Goal: Information Seeking & Learning: Find contact information

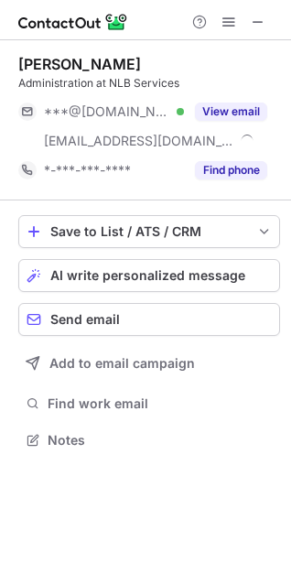
scroll to position [427, 291]
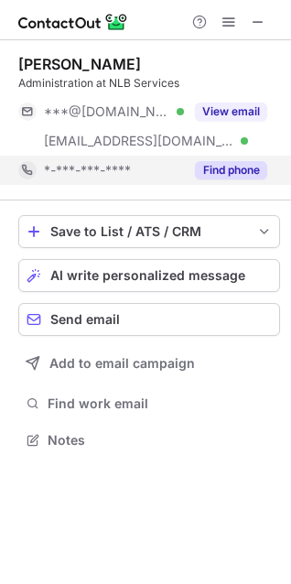
click at [217, 165] on button "Find phone" at bounding box center [231, 170] width 72 height 18
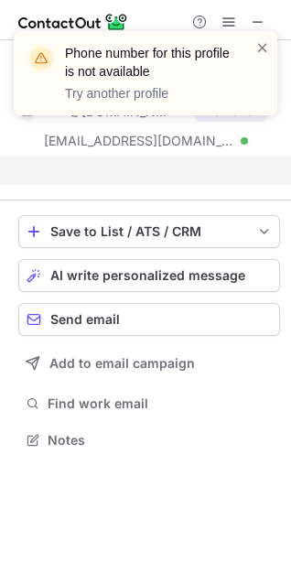
scroll to position [398, 291]
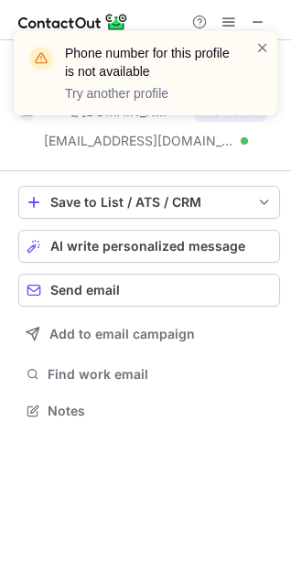
click at [261, 17] on div "Phone number for this profile is not available Try another profile" at bounding box center [145, 80] width 293 height 135
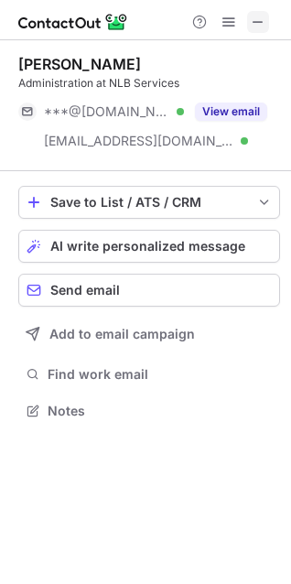
click at [263, 27] on span at bounding box center [258, 22] width 15 height 15
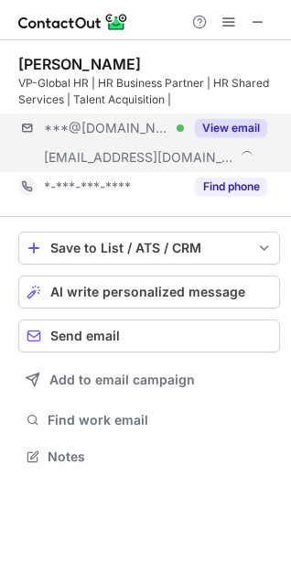
scroll to position [444, 291]
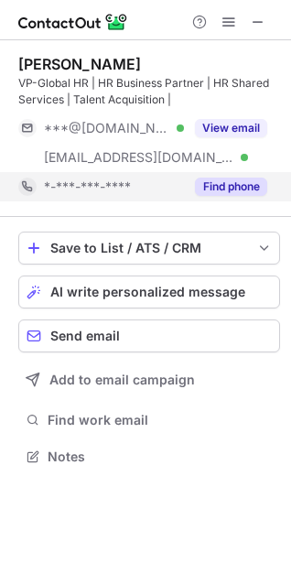
click at [211, 186] on button "Find phone" at bounding box center [231, 187] width 72 height 18
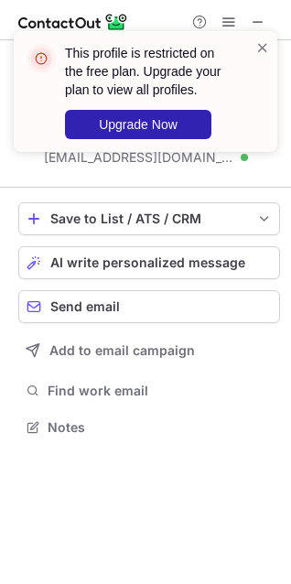
scroll to position [414, 291]
click at [263, 44] on span at bounding box center [262, 47] width 15 height 18
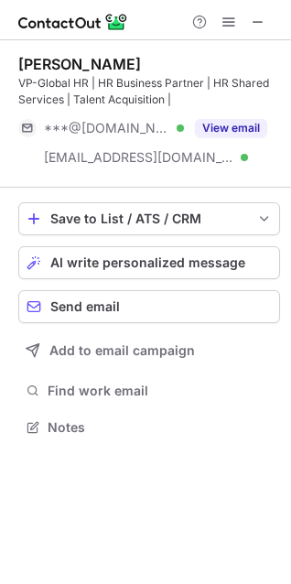
click at [261, 23] on div "This profile is restricted on the free plan. Upgrade your plan to view all prof…" at bounding box center [145, 31] width 293 height 37
drag, startPoint x: 260, startPoint y: 9, endPoint x: 259, endPoint y: 21, distance: 11.9
click at [259, 21] on div "Help & Support" at bounding box center [145, 20] width 291 height 40
click at [259, 21] on span at bounding box center [258, 22] width 15 height 15
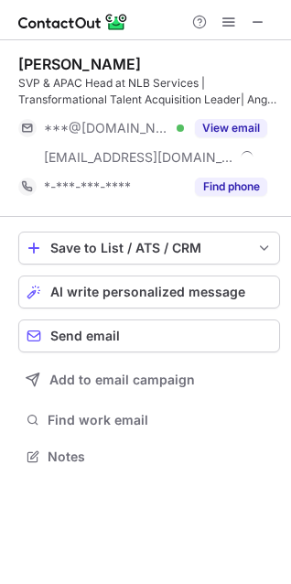
scroll to position [444, 291]
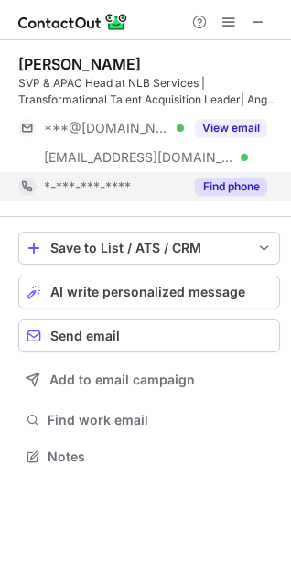
click at [210, 178] on button "Find phone" at bounding box center [231, 187] width 72 height 18
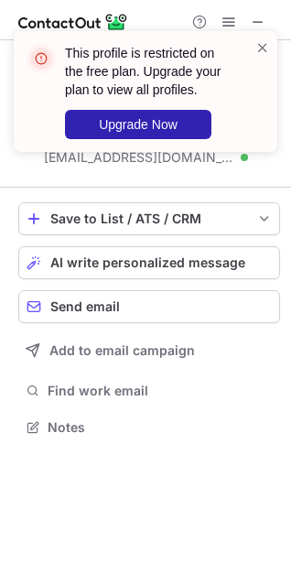
scroll to position [414, 291]
click at [261, 36] on div "This profile is restricted on the free plan. Upgrade your plan to view all prof…" at bounding box center [146, 91] width 264 height 121
click at [260, 47] on span at bounding box center [262, 47] width 15 height 18
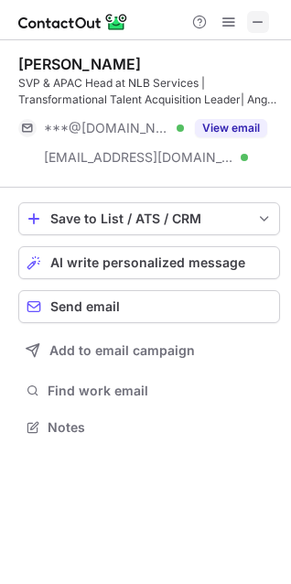
click at [263, 18] on span at bounding box center [258, 22] width 15 height 15
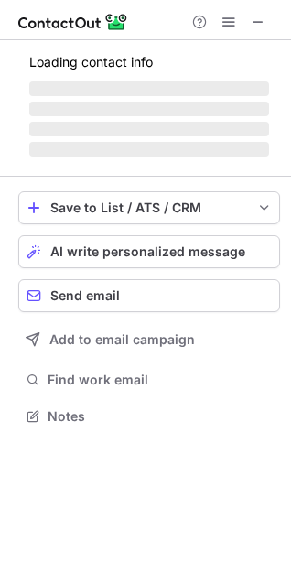
scroll to position [427, 291]
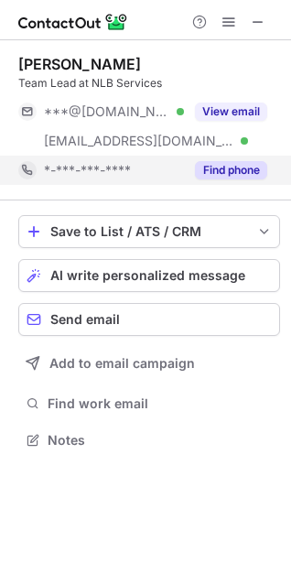
click at [230, 163] on button "Find phone" at bounding box center [231, 170] width 72 height 18
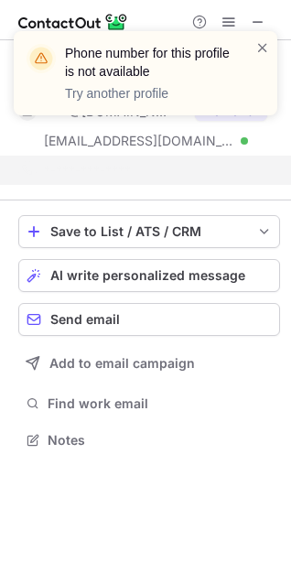
scroll to position [398, 291]
